Goal: Complete application form: Complete application form

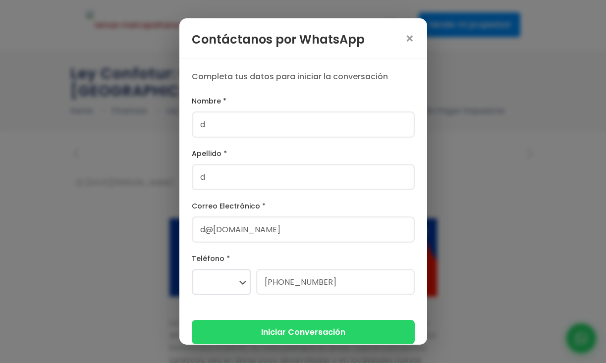
select select
click at [280, 130] on input "d" at bounding box center [303, 125] width 223 height 26
type input "s"
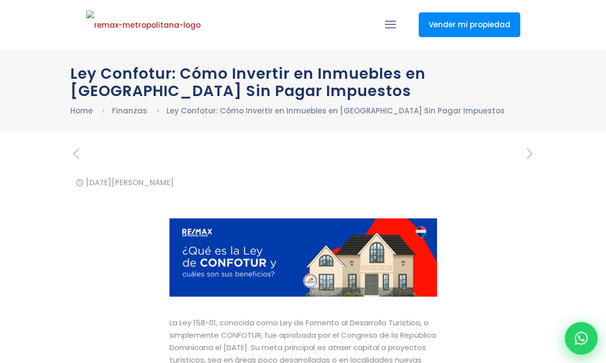
click at [580, 329] on div at bounding box center [581, 338] width 33 height 33
type input "d"
type input "d@[DOMAIN_NAME]"
select select
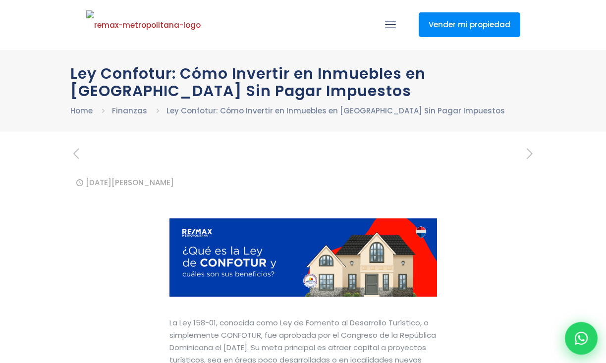
type input "[PHONE_NUMBER]"
click at [573, 115] on div at bounding box center [581, 338] width 33 height 33
type input "d"
type input "d@[DOMAIN_NAME]"
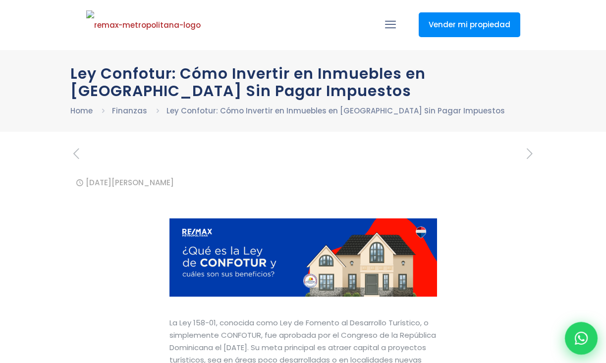
select select
type input "[PHONE_NUMBER]"
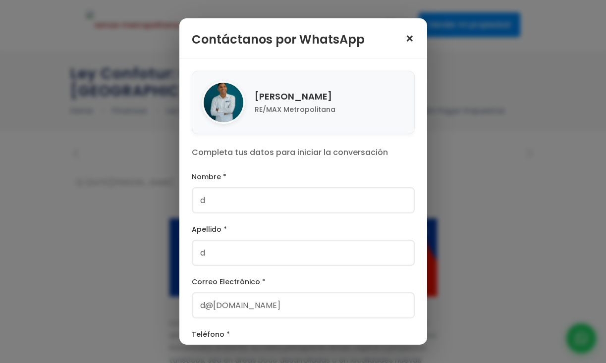
click at [408, 35] on span "×" at bounding box center [410, 39] width 10 height 14
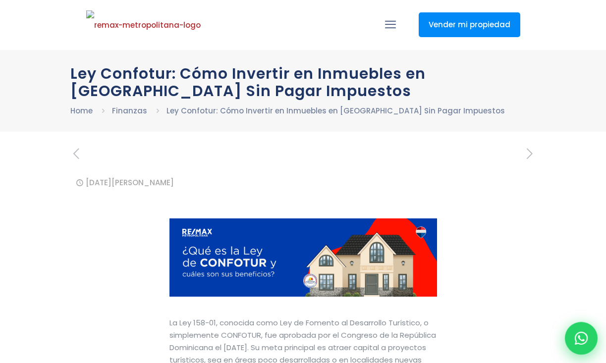
click at [582, 335] on icon at bounding box center [581, 338] width 13 height 13
type input "d"
type input "d@[DOMAIN_NAME]"
select select
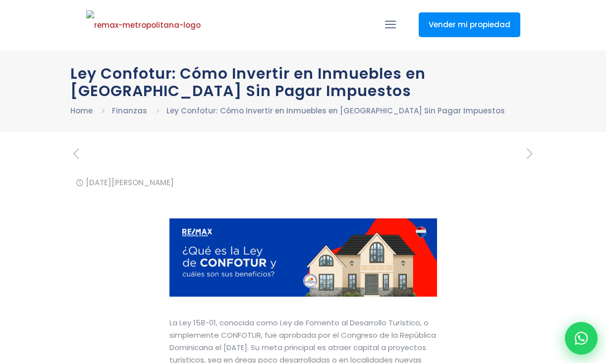
type input "[PHONE_NUMBER]"
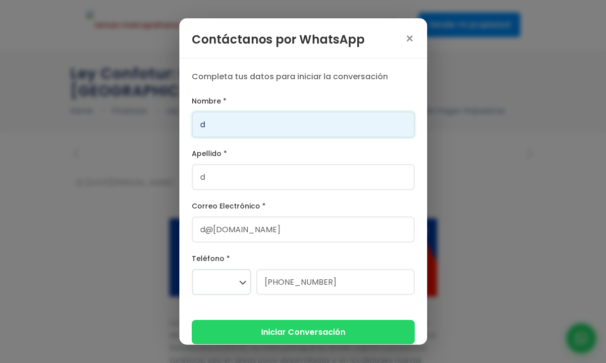
click at [302, 125] on input "d" at bounding box center [303, 125] width 223 height 26
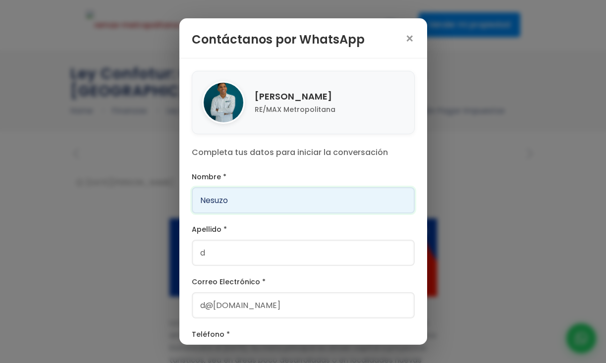
type input "Nesuzo"
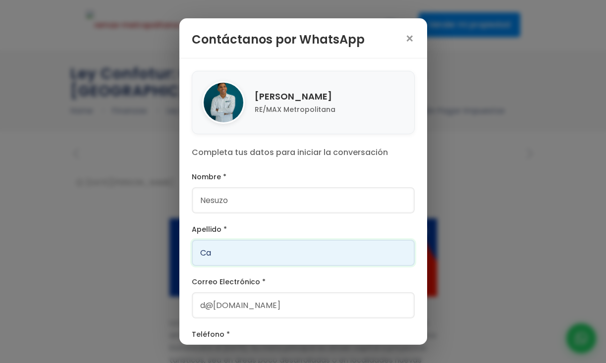
type input "C"
type input "Kamado"
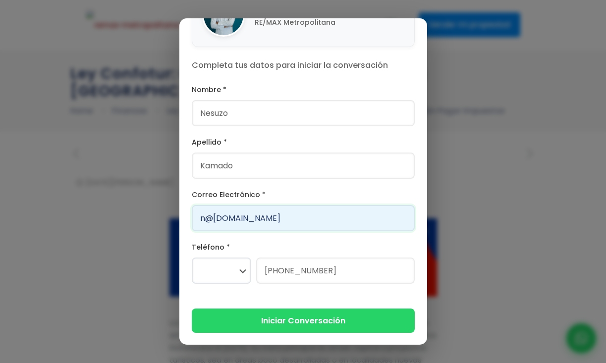
scroll to position [87, 0]
type input "n@kamado.com"
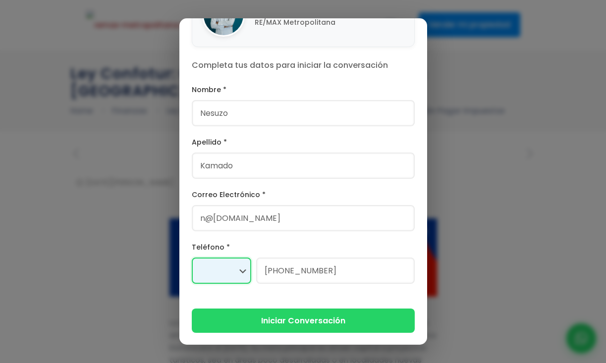
select select "+1"
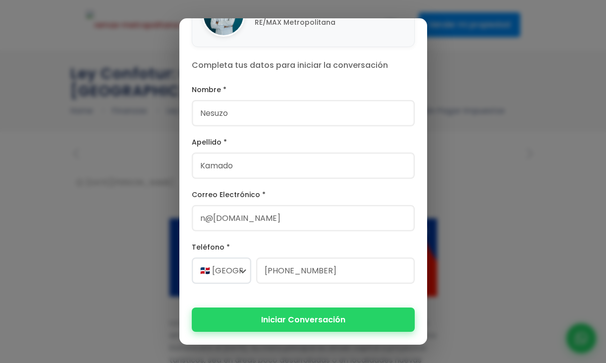
click at [284, 320] on button "Iniciar Conversación" at bounding box center [303, 320] width 223 height 24
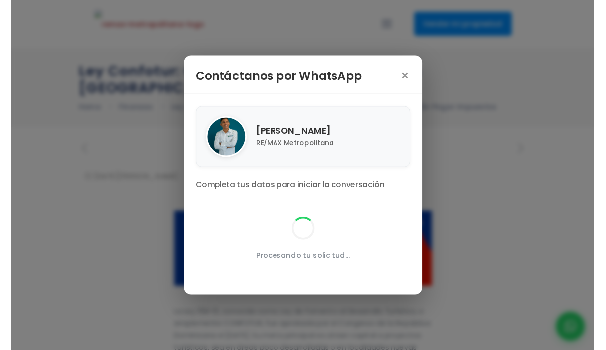
scroll to position [0, 0]
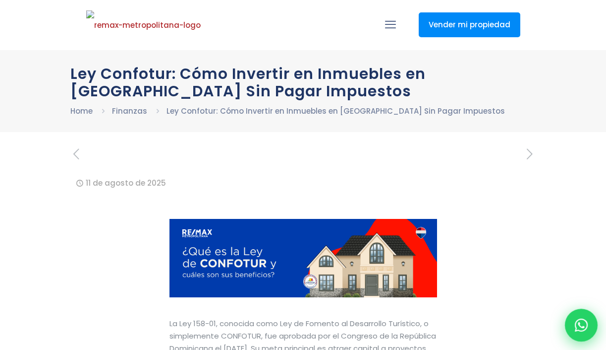
click at [575, 319] on div at bounding box center [581, 324] width 33 height 33
type input "Nesuzo"
type input "Kamado"
type input "n@[DOMAIN_NAME]"
type input "[PHONE_NUMBER]"
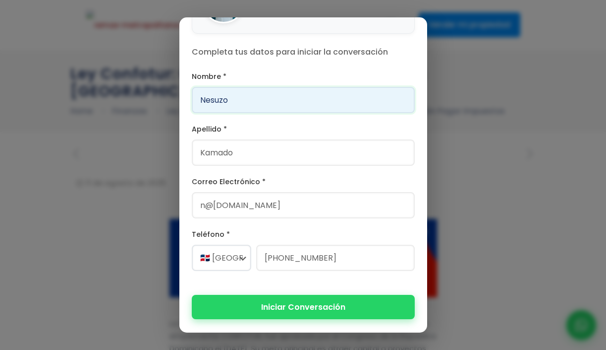
scroll to position [101, 0]
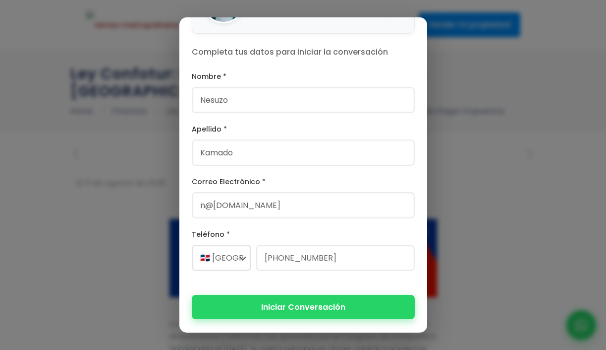
click at [338, 310] on button "Iniciar Conversación" at bounding box center [303, 307] width 223 height 24
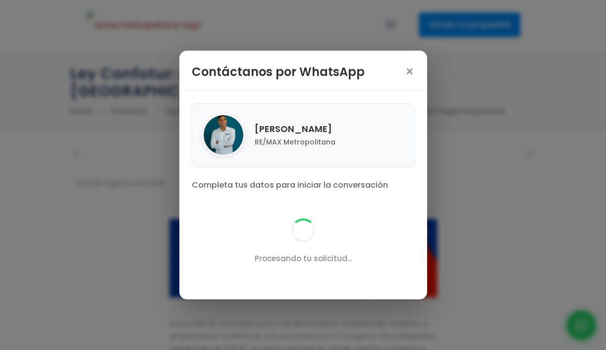
scroll to position [0, 0]
